Goal: Task Accomplishment & Management: Use online tool/utility

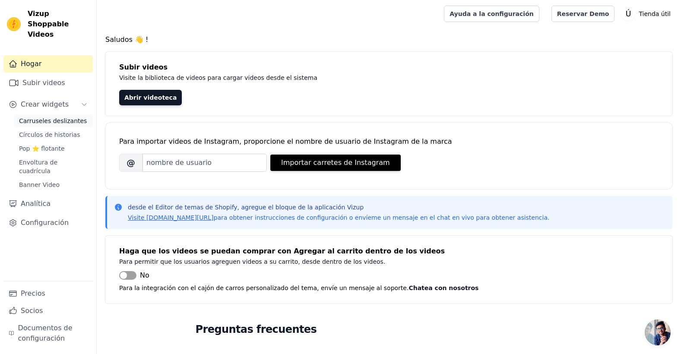
click at [60, 117] on span "Carruseles deslizantes" at bounding box center [53, 121] width 68 height 9
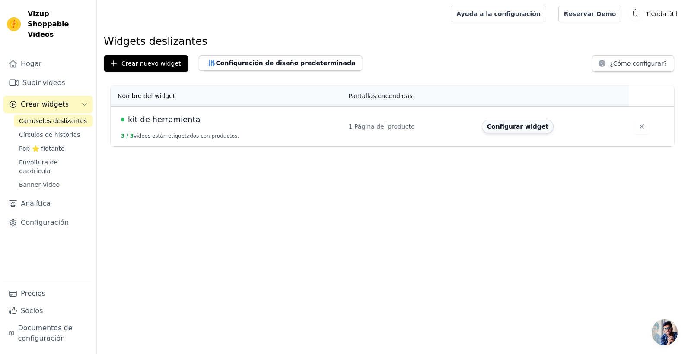
click at [512, 125] on button "Configurar widget" at bounding box center [518, 127] width 72 height 14
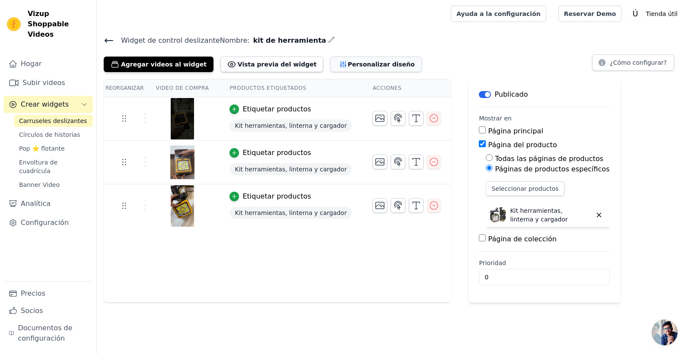
click at [347, 63] on font "Personalizar diseño" at bounding box center [380, 64] width 67 height 9
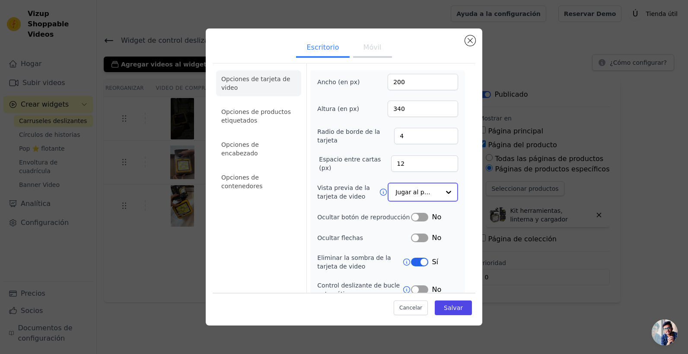
click at [431, 199] on input "Vista previa de la tarjeta de video" at bounding box center [417, 192] width 44 height 17
click at [440, 192] on div at bounding box center [448, 192] width 17 height 17
click at [444, 198] on div at bounding box center [448, 192] width 17 height 17
click at [458, 187] on form "Ancho (en px) 200 Altura (en px) 340 Radio de borde de la tarjeta 4 Espacio ent…" at bounding box center [387, 211] width 162 height 296
click at [353, 51] on button "Móvil" at bounding box center [372, 48] width 39 height 19
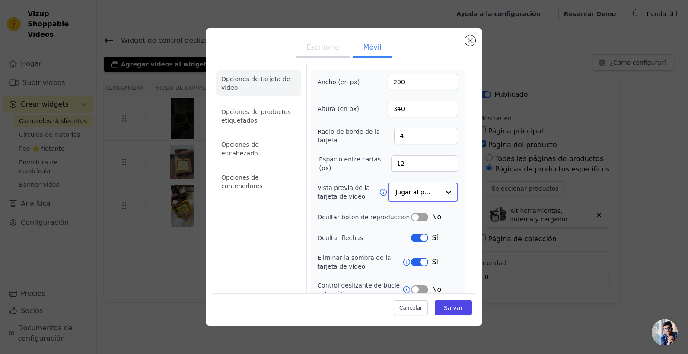
click at [409, 191] on input "Vista previa de la tarjeta de video" at bounding box center [417, 192] width 44 height 17
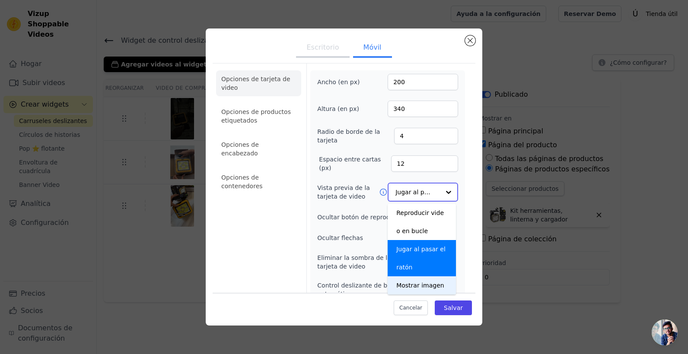
click at [421, 285] on div "Mostrar imagen" at bounding box center [421, 285] width 68 height 18
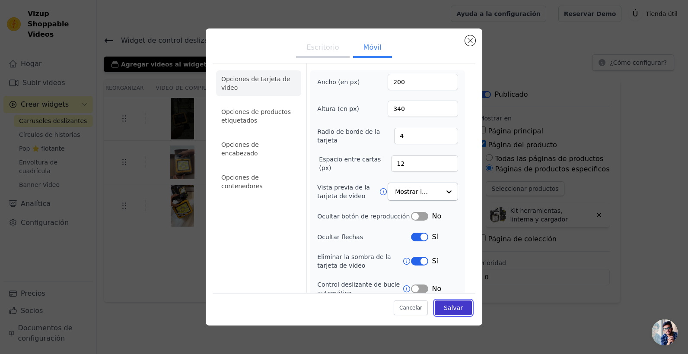
click at [454, 309] on font "Salvar" at bounding box center [453, 308] width 19 height 7
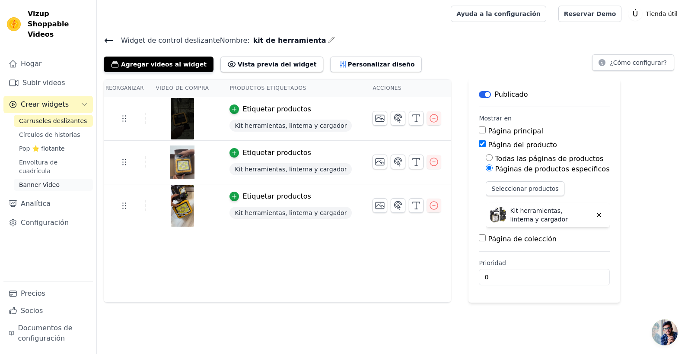
click at [27, 181] on span "Banner Video" at bounding box center [39, 185] width 41 height 9
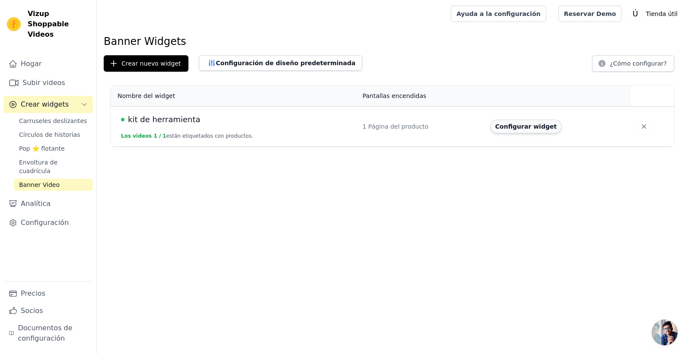
click at [511, 129] on button "Configurar widget" at bounding box center [526, 127] width 72 height 14
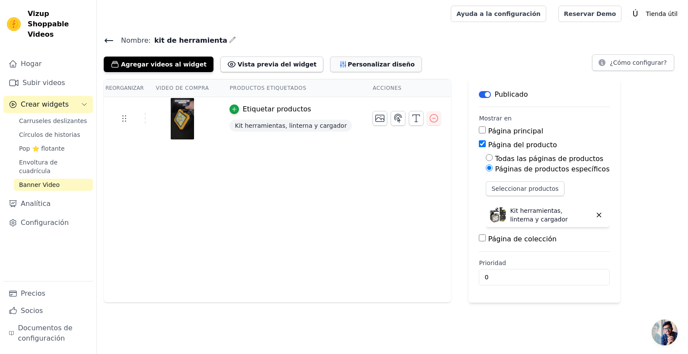
click at [347, 67] on font "Personalizar diseño" at bounding box center [380, 64] width 67 height 9
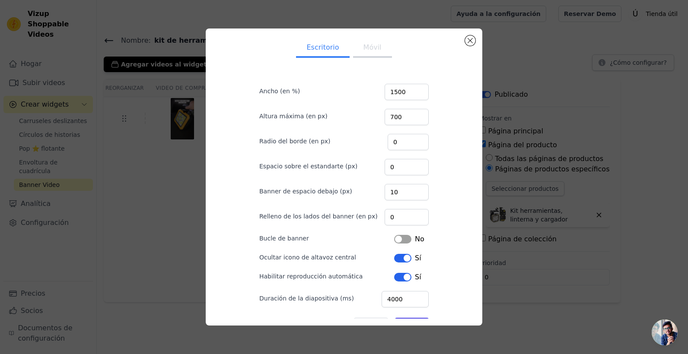
scroll to position [28, 0]
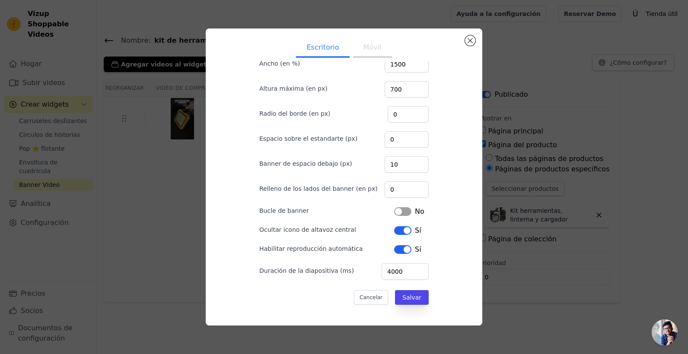
click at [405, 248] on button "Etiqueta" at bounding box center [402, 249] width 17 height 9
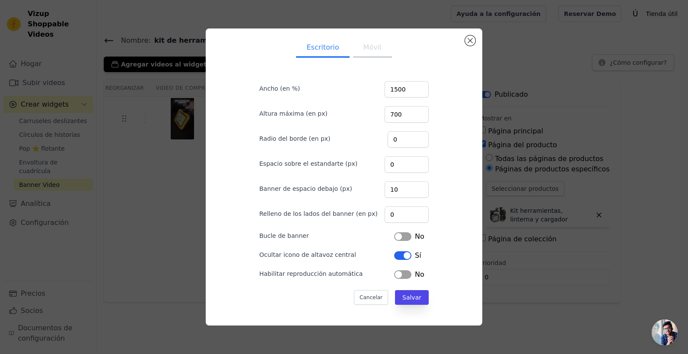
click at [410, 290] on form "Ancho (en %) 1500 Altura máxima (en px) 700 Radio del borde (en px) 0 Espacio s…" at bounding box center [343, 189] width 183 height 246
click at [409, 300] on button "Salvar" at bounding box center [412, 297] width 34 height 15
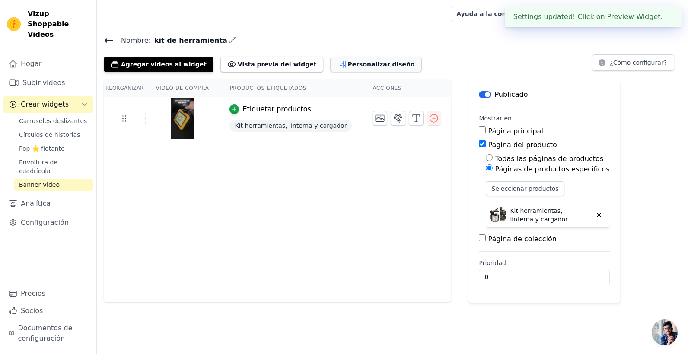
click at [350, 66] on font "Personalizar diseño" at bounding box center [380, 64] width 67 height 9
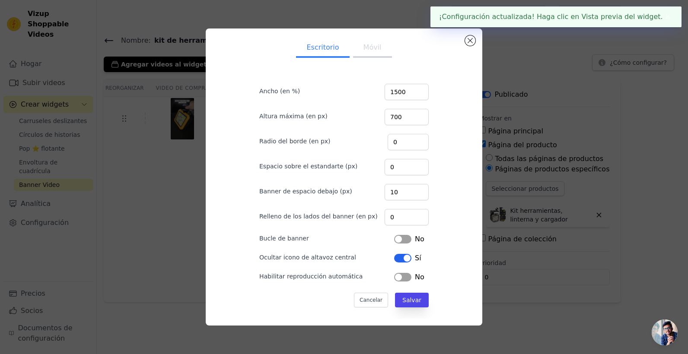
click at [371, 49] on button "Móvil" at bounding box center [372, 48] width 39 height 19
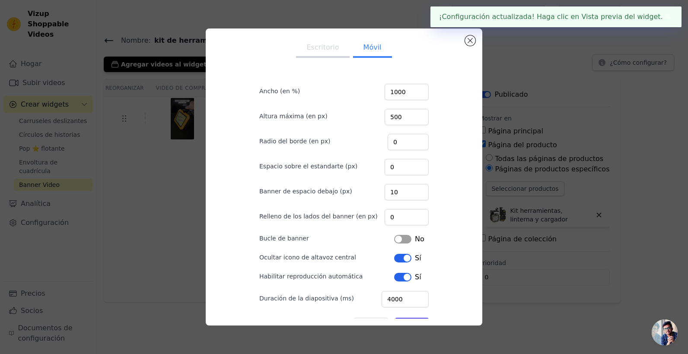
scroll to position [28, 0]
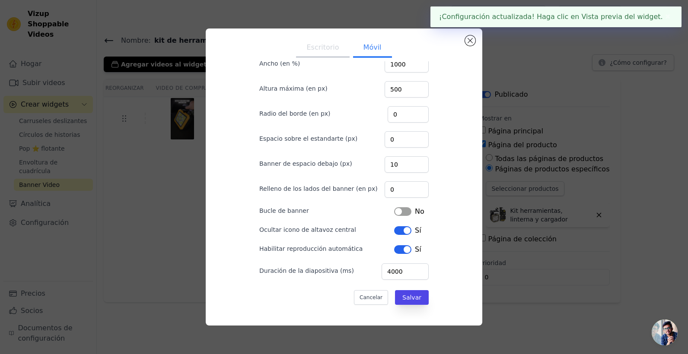
click at [400, 250] on button "Etiqueta" at bounding box center [402, 249] width 17 height 9
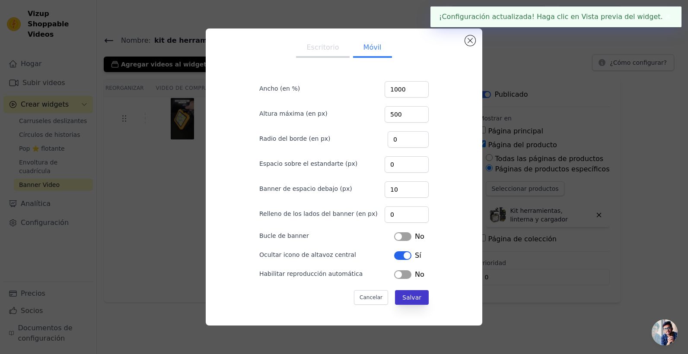
scroll to position [3, 0]
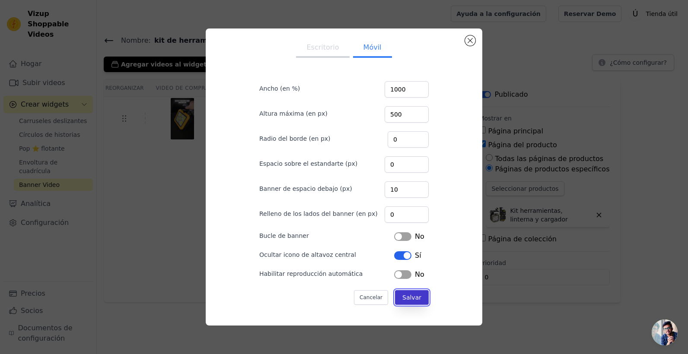
click at [415, 297] on button "Salvar" at bounding box center [412, 297] width 34 height 15
